Goal: Communication & Community: Ask a question

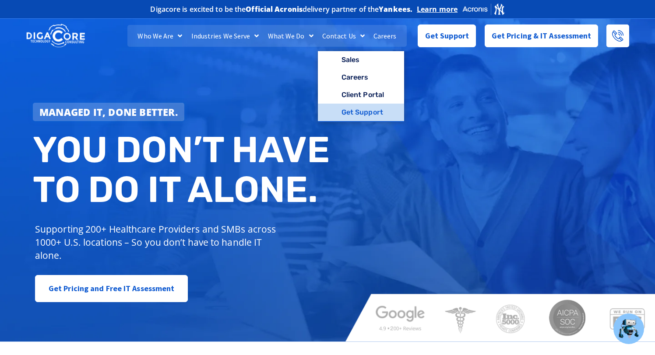
click at [358, 116] on link "Get Support" at bounding box center [361, 113] width 86 height 18
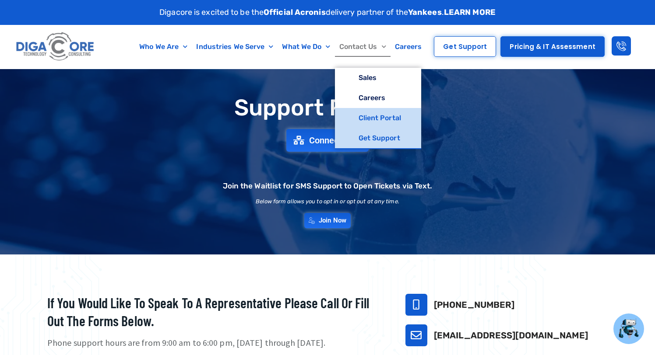
click at [374, 116] on link "Client Portal" at bounding box center [378, 118] width 86 height 20
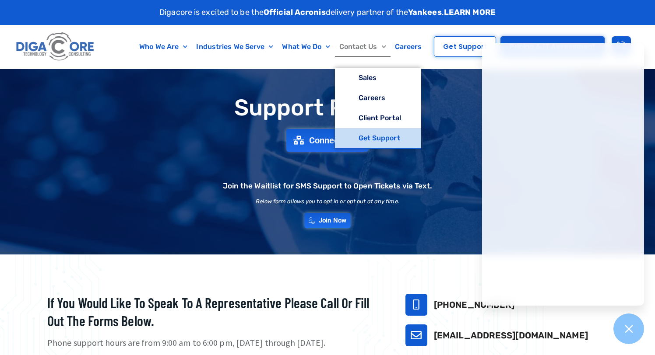
click at [71, 44] on img at bounding box center [55, 46] width 83 height 35
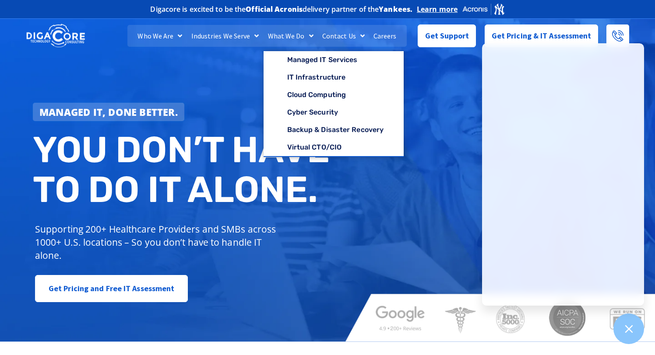
click at [427, 99] on div "Managed IT, done better. You don’t have to do IT alone. Supporting 200+ Healthc…" at bounding box center [327, 178] width 655 height 328
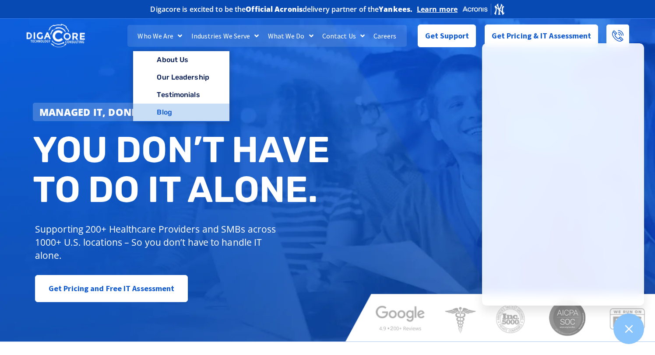
click at [168, 108] on link "Blog" at bounding box center [181, 113] width 96 height 18
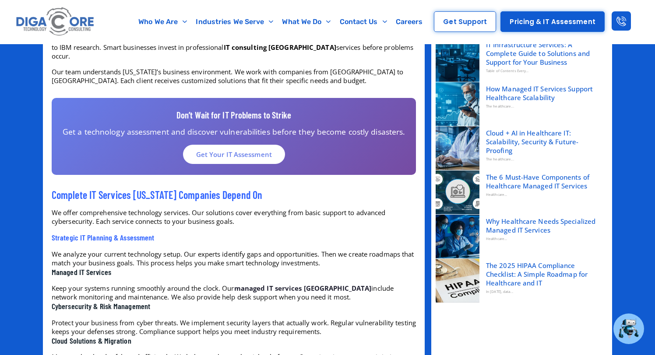
scroll to position [389, 0]
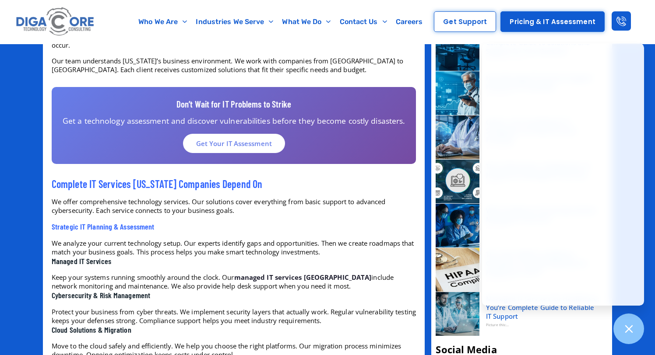
drag, startPoint x: 66, startPoint y: 118, endPoint x: 260, endPoint y: 118, distance: 194.3
click at [258, 118] on div "Don’t Wait for IT Problems to Strike Get a technology assessment and discover v…" at bounding box center [234, 125] width 364 height 77
click at [145, 100] on h4 "Don’t Wait for IT Problems to Strike" at bounding box center [234, 104] width 342 height 12
drag, startPoint x: 377, startPoint y: 113, endPoint x: 239, endPoint y: 113, distance: 137.8
click at [241, 116] on p "Get a technology assessment and discover vulnerabilities before they become cos…" at bounding box center [234, 120] width 342 height 9
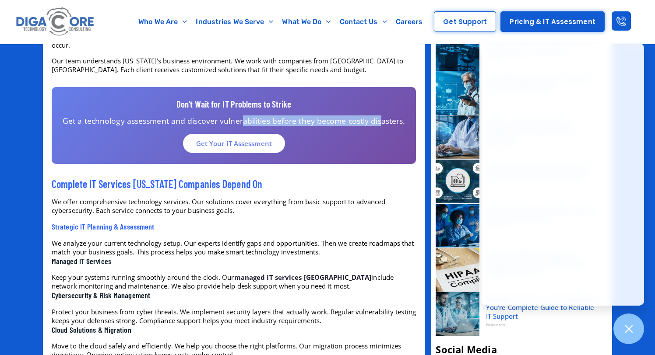
click at [239, 116] on p "Get a technology assessment and discover vulnerabilities before they become cos…" at bounding box center [234, 120] width 342 height 9
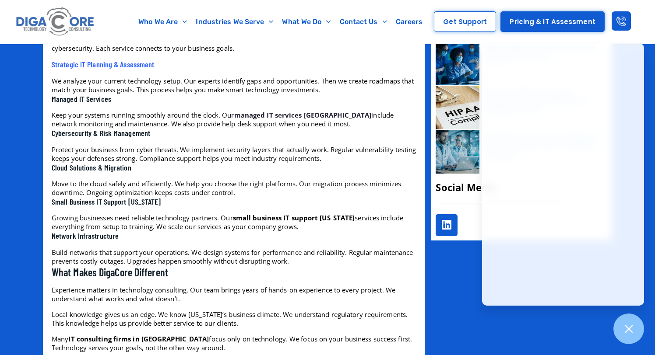
scroll to position [546, 0]
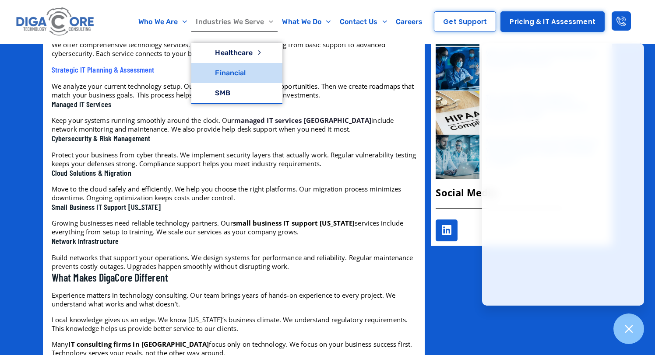
click at [229, 78] on link "Financial" at bounding box center [236, 73] width 91 height 20
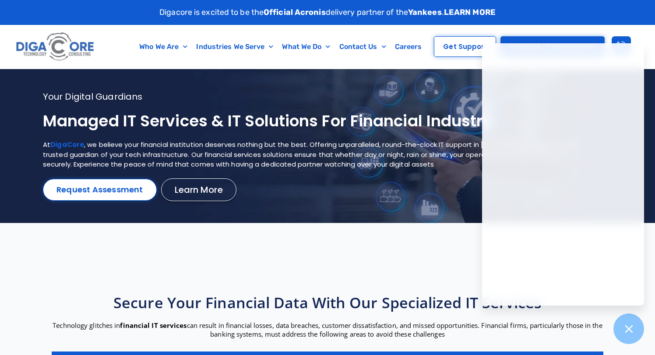
click at [67, 42] on img at bounding box center [55, 46] width 83 height 35
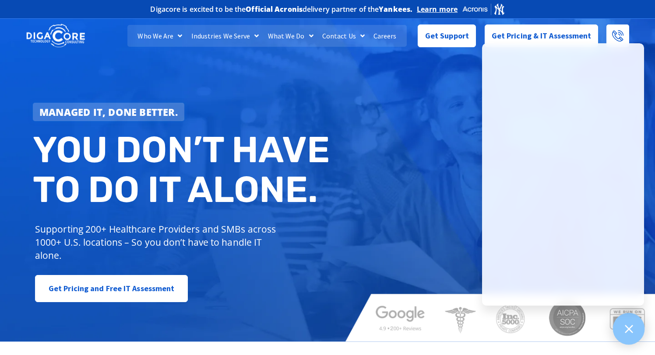
click at [631, 320] on div at bounding box center [629, 329] width 32 height 32
